Goal: Task Accomplishment & Management: Manage account settings

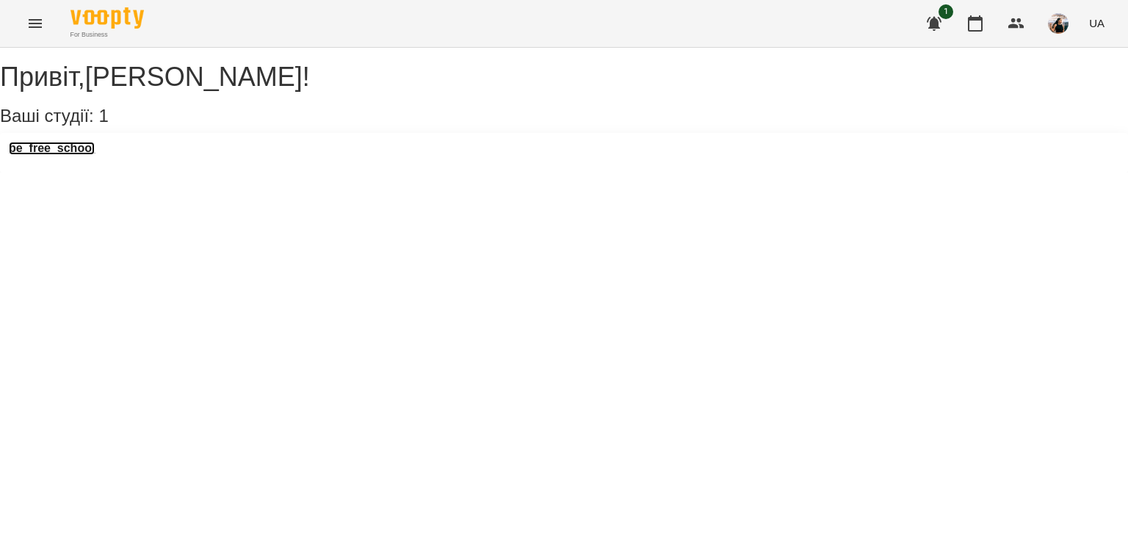
click at [95, 155] on h3 "be_free_school" at bounding box center [52, 148] width 86 height 13
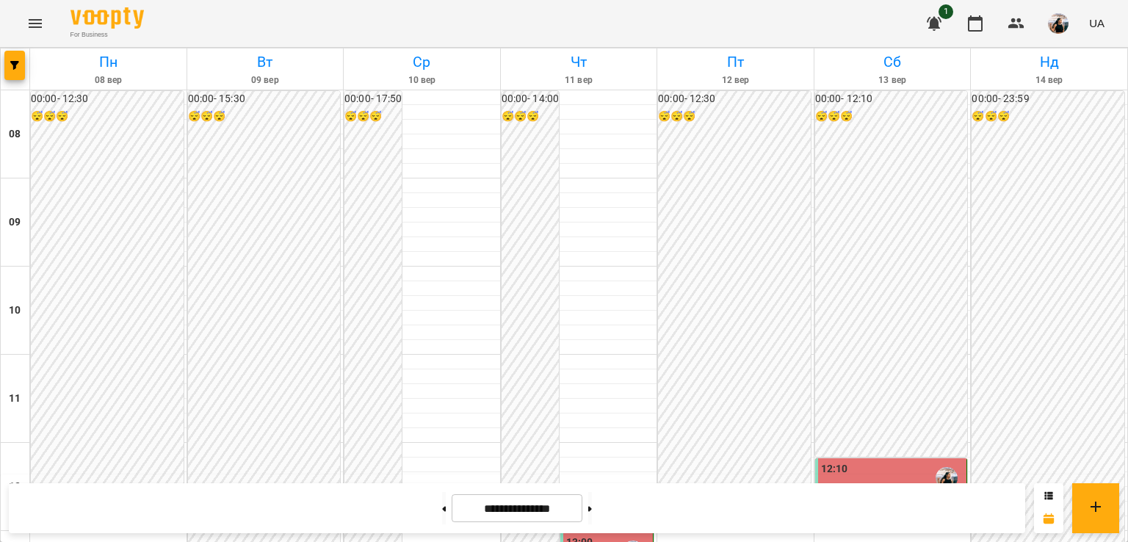
scroll to position [213, 0]
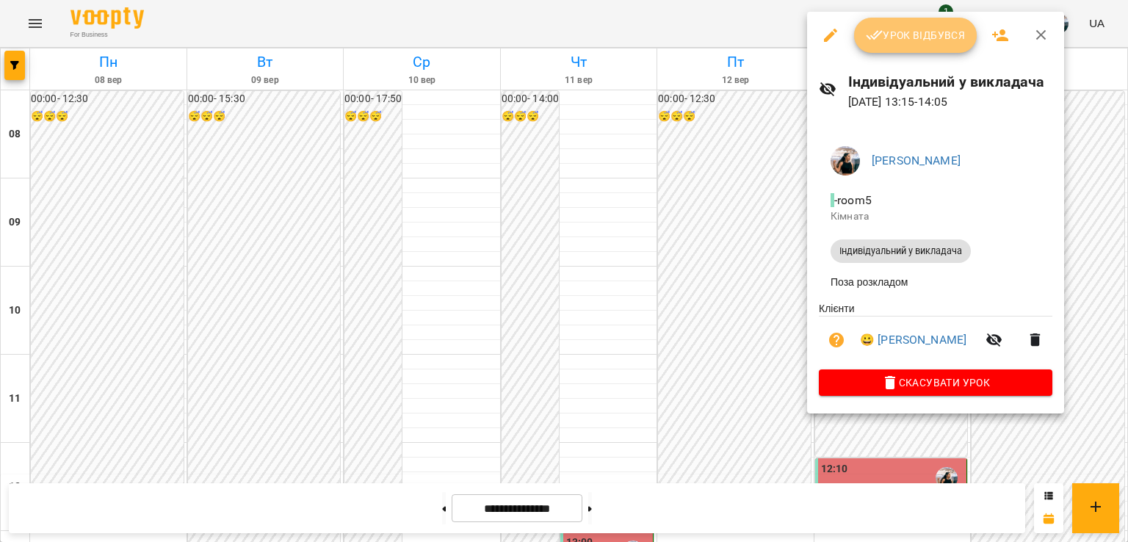
click at [906, 32] on span "Урок відбувся" at bounding box center [916, 35] width 100 height 18
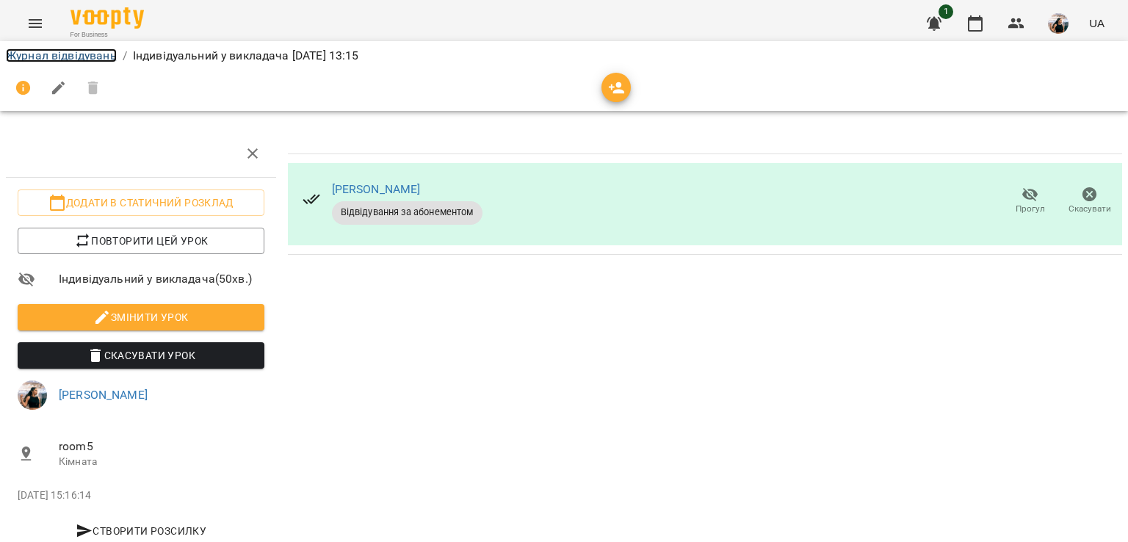
click at [100, 59] on link "Журнал відвідувань" at bounding box center [61, 55] width 111 height 14
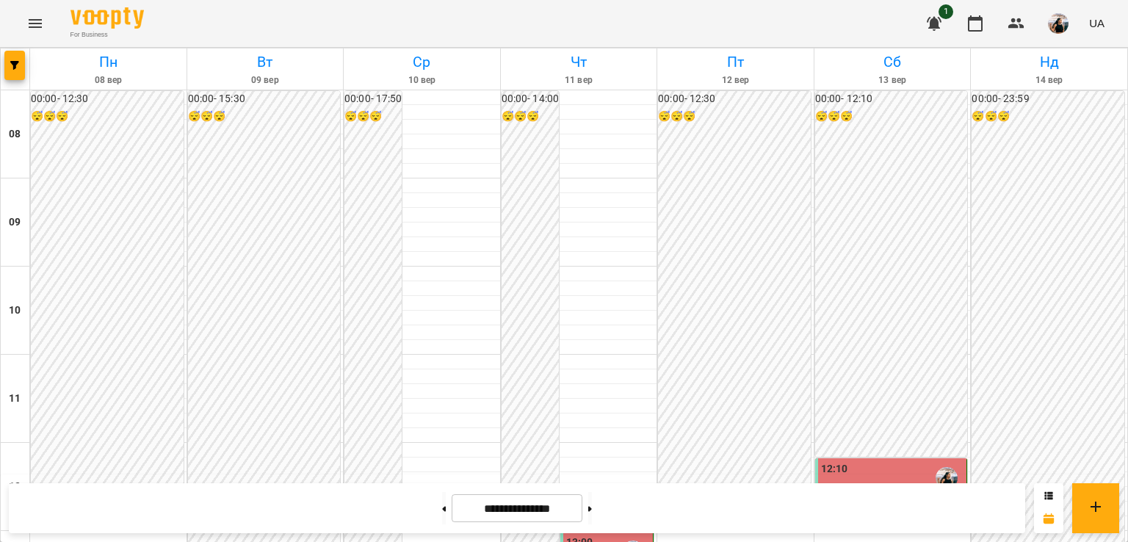
scroll to position [293, 0]
